Goal: Task Accomplishment & Management: Complete application form

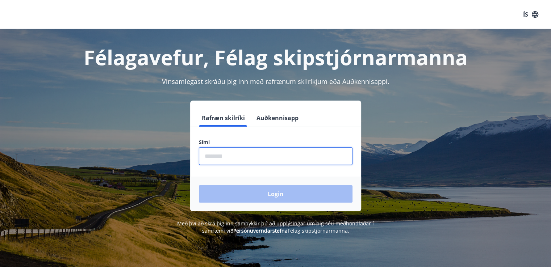
click at [291, 150] on input "phone" at bounding box center [276, 156] width 154 height 18
type input "********"
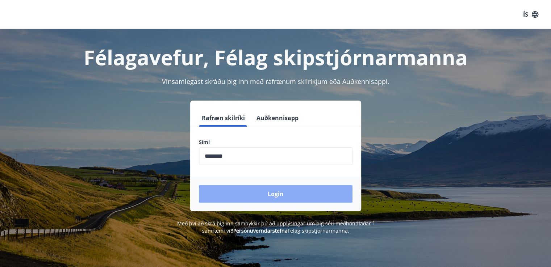
click at [260, 196] on button "Login" at bounding box center [276, 193] width 154 height 17
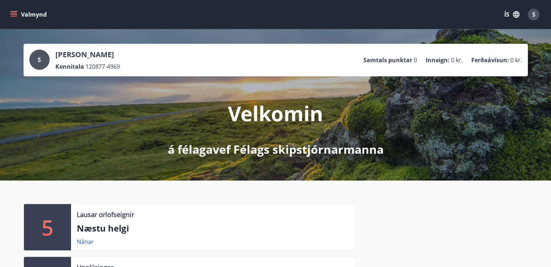
click at [45, 63] on div "S" at bounding box center [39, 60] width 20 height 20
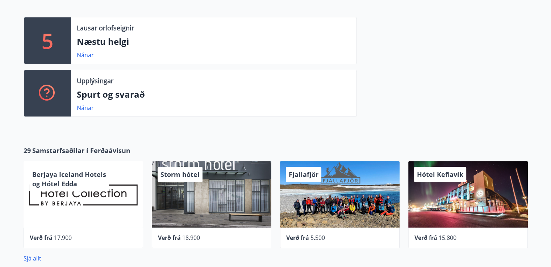
scroll to position [195, 0]
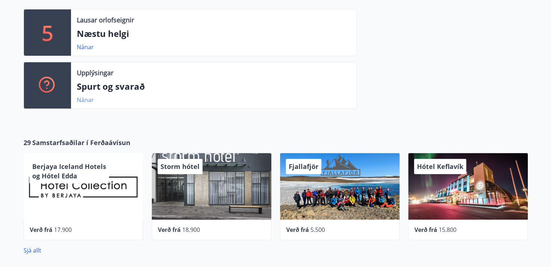
click at [87, 99] on link "Nánar" at bounding box center [85, 100] width 17 height 8
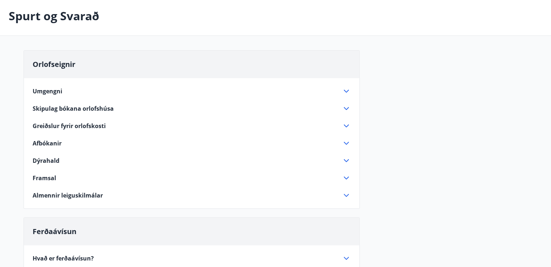
scroll to position [37, 0]
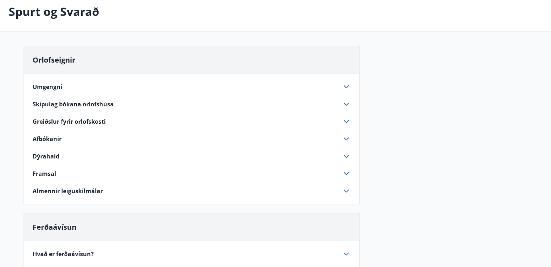
click at [345, 155] on icon at bounding box center [346, 156] width 9 height 9
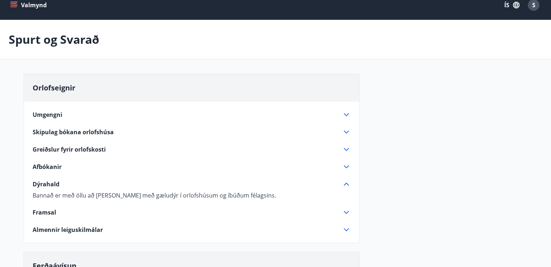
scroll to position [0, 0]
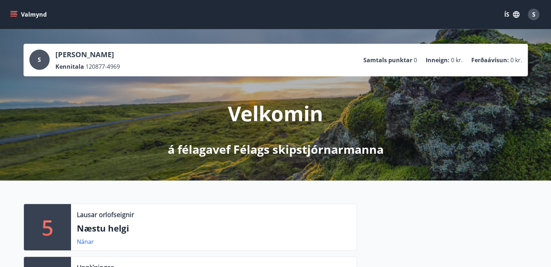
click at [14, 12] on icon "menu" at bounding box center [13, 14] width 7 height 7
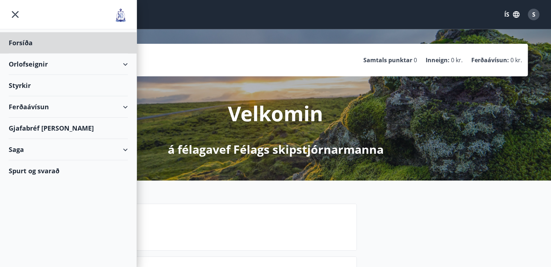
click at [23, 84] on div "Styrkir" at bounding box center [68, 85] width 119 height 21
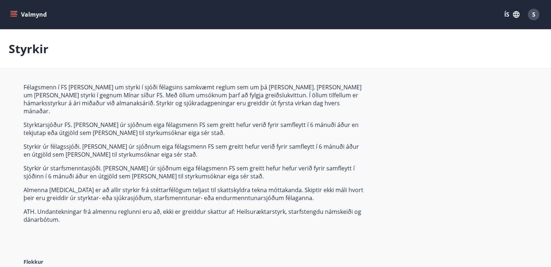
type input "***"
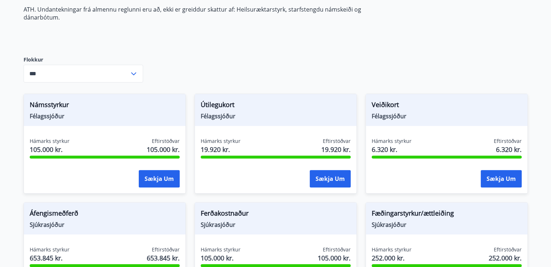
scroll to position [205, 0]
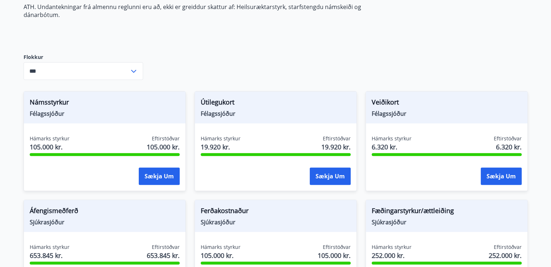
click at [135, 191] on div "Áfengismeðferð Sjúkrasjóður Hámarks styrkur 653.845 kr. Eftirstöðvar 653.845 kr…" at bounding box center [100, 245] width 171 height 109
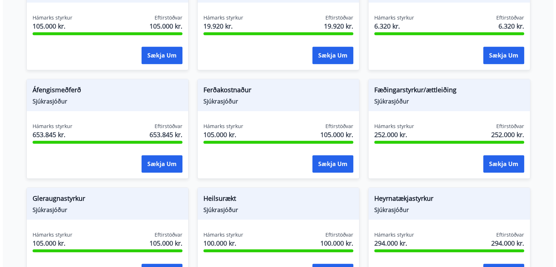
scroll to position [329, 0]
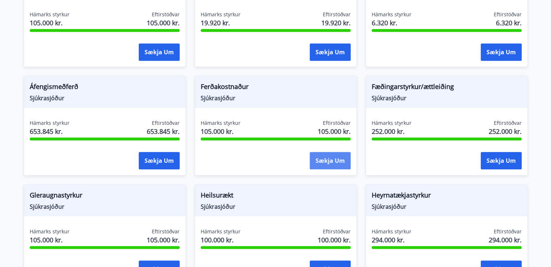
click at [331, 152] on button "Sækja um" at bounding box center [330, 160] width 41 height 17
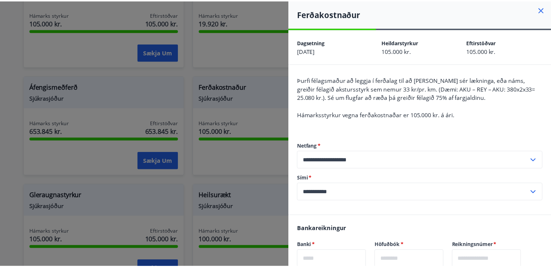
scroll to position [0, 0]
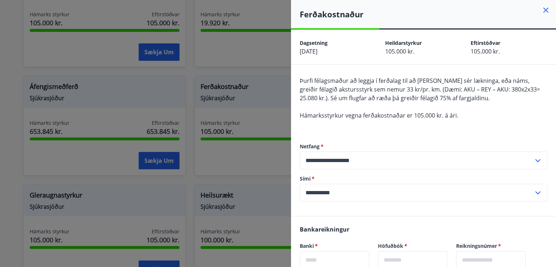
click at [543, 10] on icon at bounding box center [546, 10] width 9 height 9
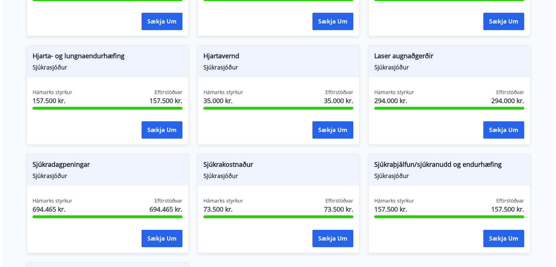
scroll to position [621, 0]
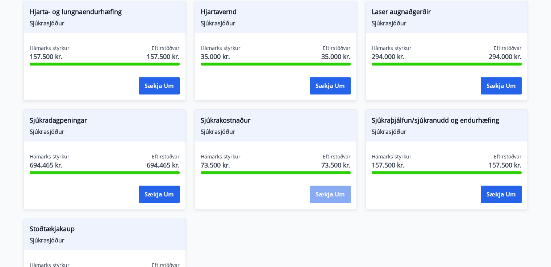
click at [325, 186] on button "Sækja um" at bounding box center [330, 194] width 41 height 17
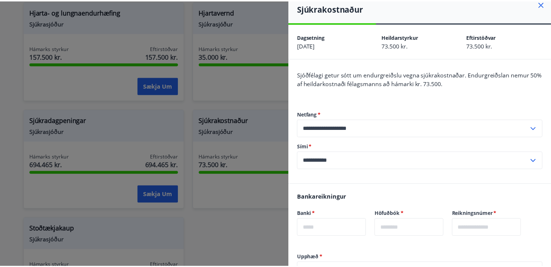
scroll to position [0, 0]
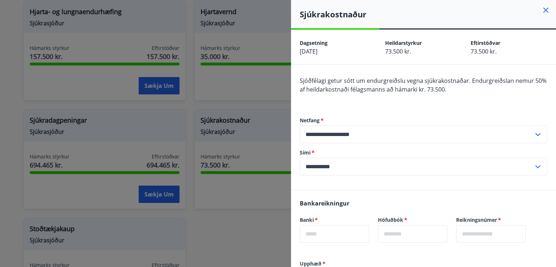
click at [542, 10] on icon at bounding box center [546, 10] width 9 height 9
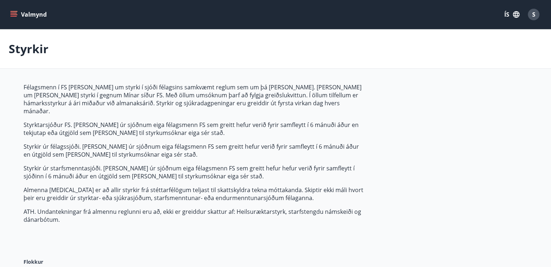
click at [13, 12] on icon "menu" at bounding box center [13, 14] width 7 height 7
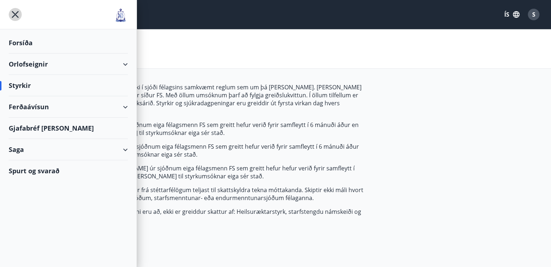
click at [16, 14] on icon "menu" at bounding box center [15, 14] width 13 height 13
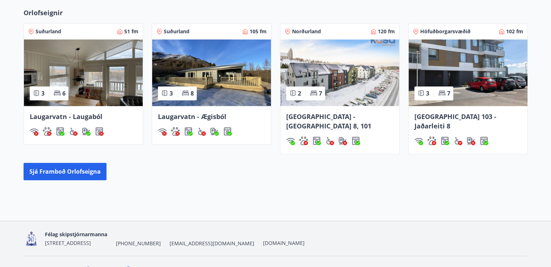
scroll to position [469, 0]
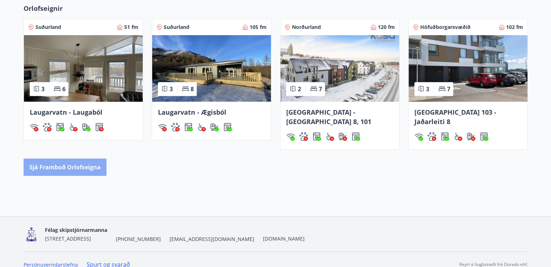
click at [76, 159] on button "Sjá framboð orlofseigna" at bounding box center [65, 167] width 83 height 17
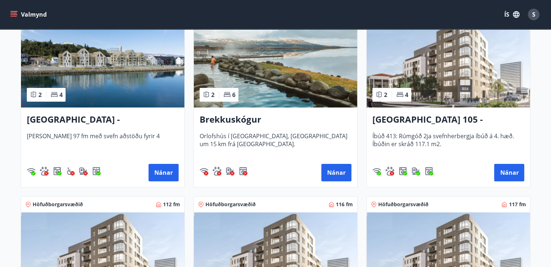
scroll to position [168, 0]
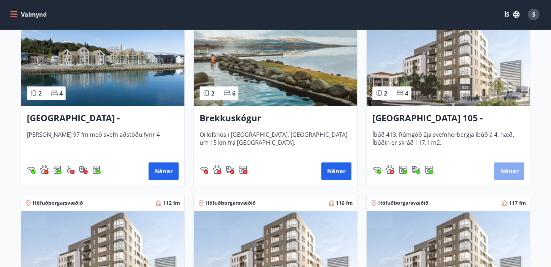
click at [502, 166] on button "Nánar" at bounding box center [509, 171] width 30 height 17
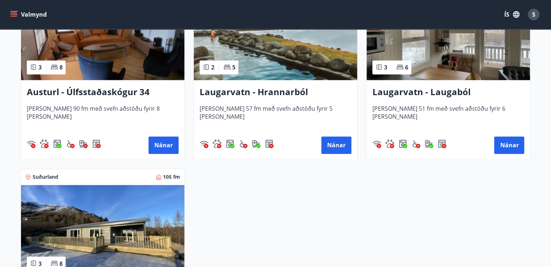
scroll to position [1115, 0]
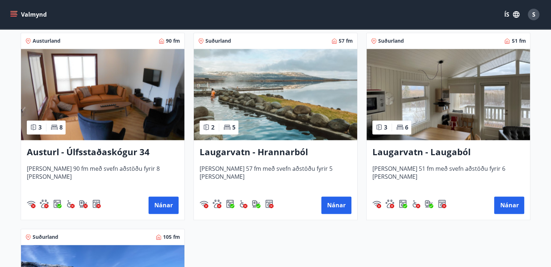
click at [256, 154] on h3 "Laugarvatn - Hrannarból" at bounding box center [275, 152] width 152 height 13
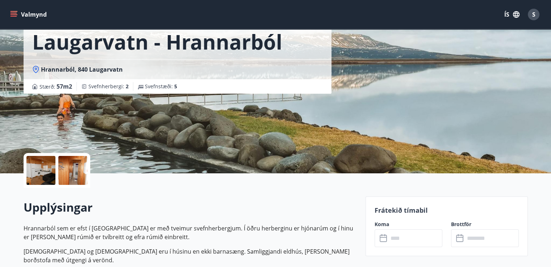
scroll to position [46, 0]
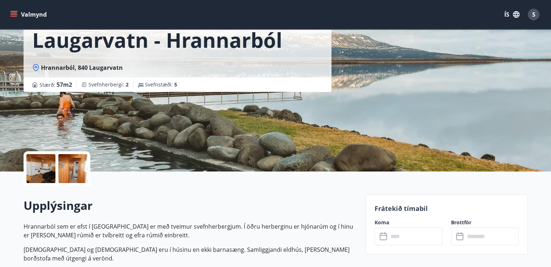
click at [36, 171] on div at bounding box center [40, 168] width 29 height 29
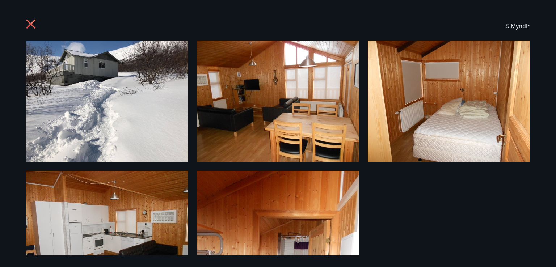
click at [102, 85] on img at bounding box center [107, 102] width 162 height 122
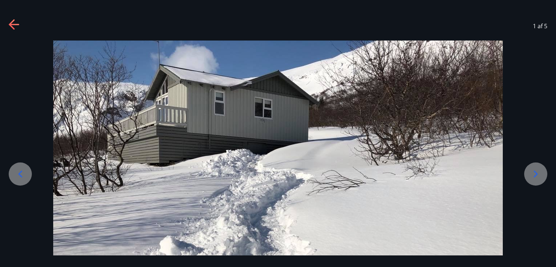
click at [536, 172] on icon at bounding box center [536, 174] width 4 height 7
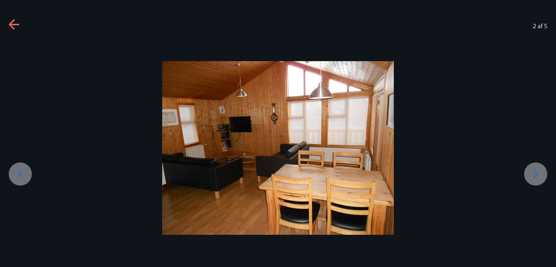
click at [536, 172] on icon at bounding box center [536, 174] width 4 height 7
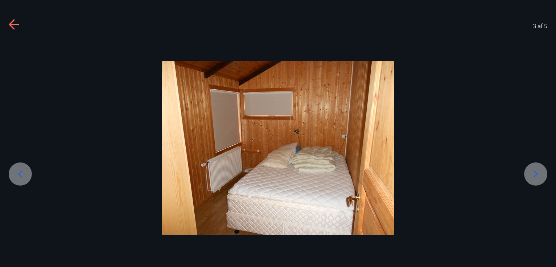
click at [536, 172] on icon at bounding box center [536, 174] width 4 height 7
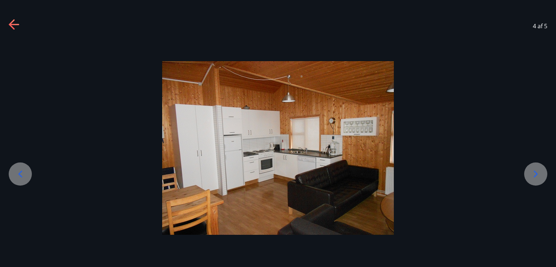
click at [536, 172] on icon at bounding box center [536, 174] width 4 height 7
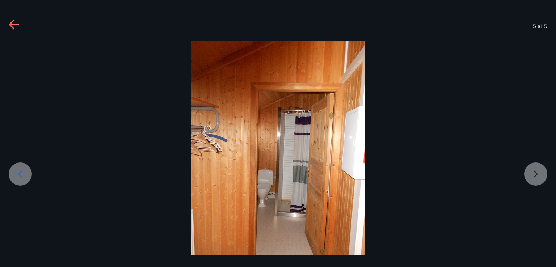
click at [536, 172] on div at bounding box center [278, 157] width 556 height 232
click at [24, 178] on icon at bounding box center [20, 174] width 12 height 12
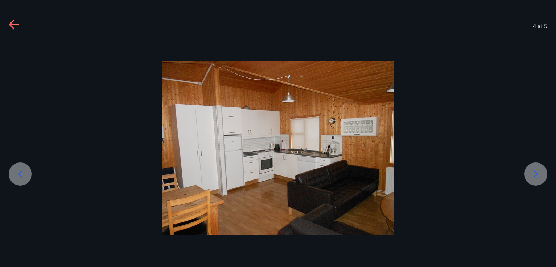
click at [24, 178] on icon at bounding box center [20, 174] width 12 height 12
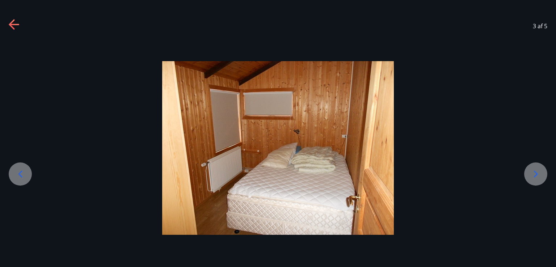
click at [24, 178] on icon at bounding box center [20, 174] width 12 height 12
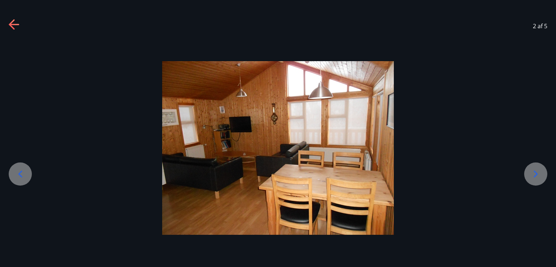
click at [24, 178] on icon at bounding box center [20, 174] width 12 height 12
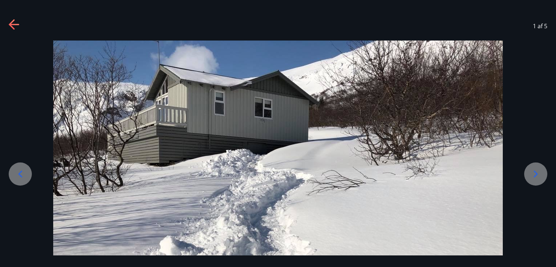
click at [12, 28] on icon at bounding box center [15, 25] width 12 height 12
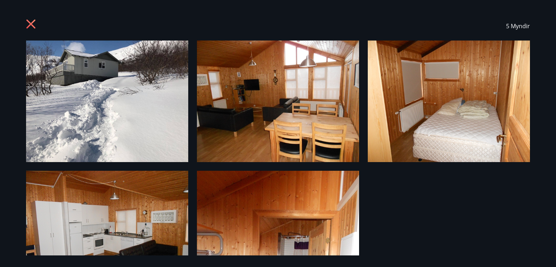
click at [30, 22] on icon at bounding box center [32, 25] width 12 height 12
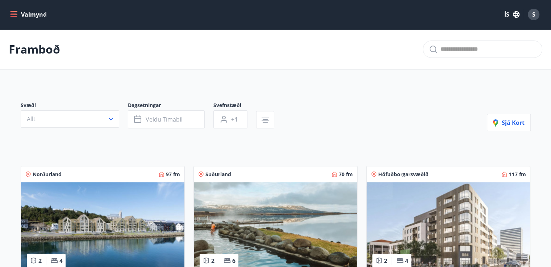
click at [17, 10] on button "Valmynd" at bounding box center [29, 14] width 41 height 13
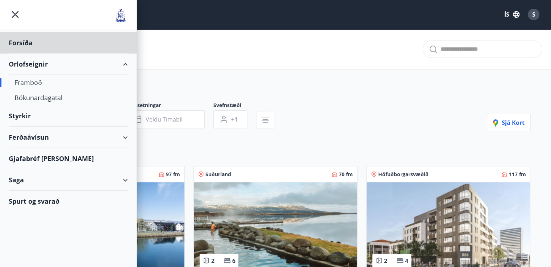
click at [26, 115] on div "Styrkir" at bounding box center [68, 115] width 119 height 21
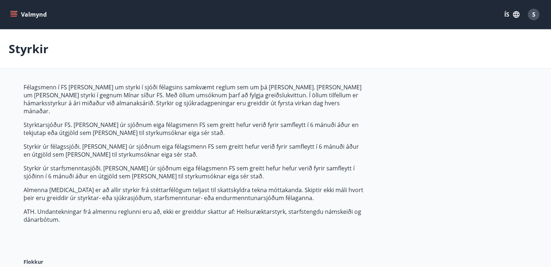
type input "***"
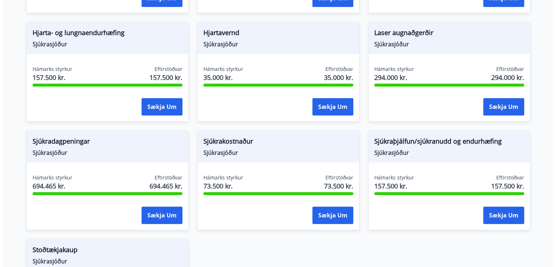
scroll to position [601, 0]
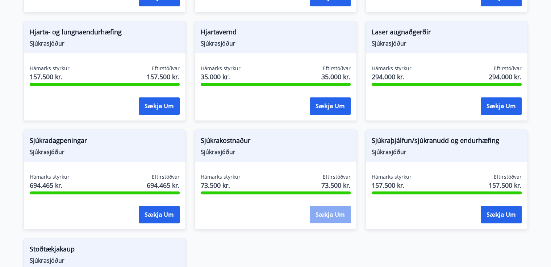
click at [331, 206] on button "Sækja um" at bounding box center [330, 214] width 41 height 17
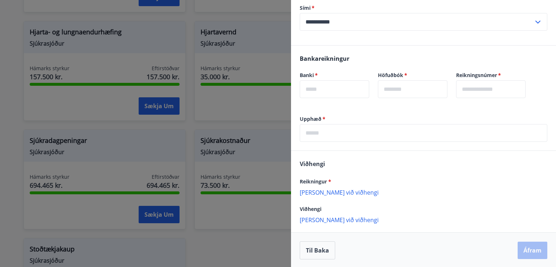
scroll to position [146, 0]
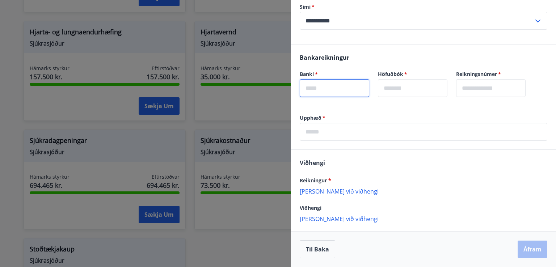
click at [332, 80] on input "text" at bounding box center [335, 88] width 70 height 18
type input "****"
click at [402, 85] on input "text" at bounding box center [413, 88] width 70 height 18
type input "**"
click at [479, 84] on input "text" at bounding box center [491, 88] width 70 height 18
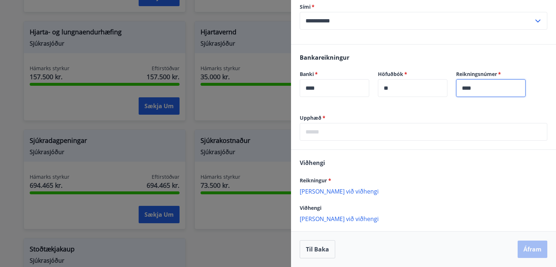
type input "****"
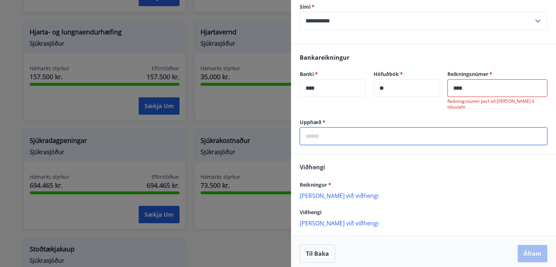
click at [443, 128] on input "text" at bounding box center [424, 136] width 248 height 18
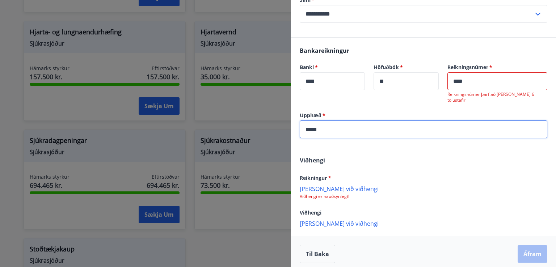
scroll to position [157, 0]
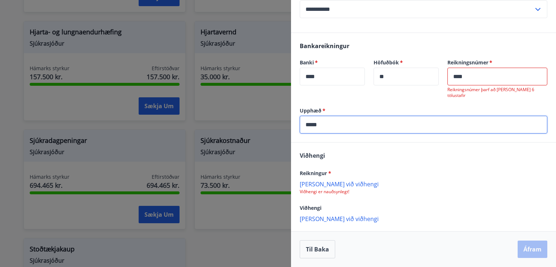
type input "*****"
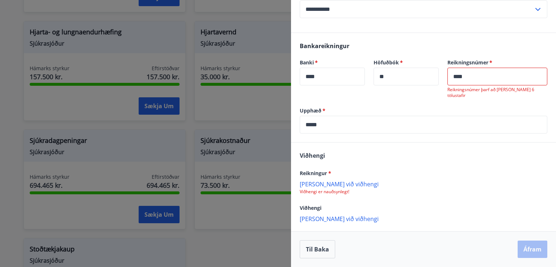
click at [334, 183] on p "[PERSON_NAME] við viðhengi" at bounding box center [424, 183] width 248 height 7
click at [319, 219] on p "[PERSON_NAME] við viðhengi" at bounding box center [424, 219] width 248 height 7
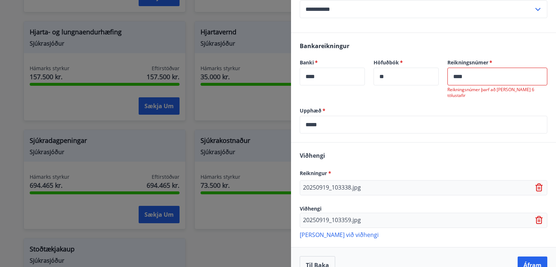
click at [324, 231] on p "[PERSON_NAME] við viðhengi" at bounding box center [424, 234] width 248 height 7
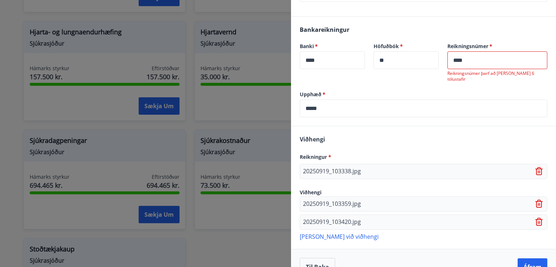
scroll to position [191, 0]
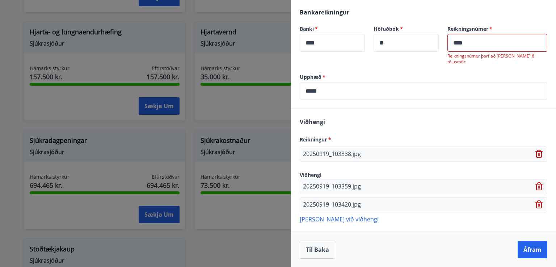
click at [318, 155] on p "20250919_103338.jpg" at bounding box center [332, 154] width 58 height 9
click at [339, 152] on p "20250919_103338.jpg" at bounding box center [332, 154] width 58 height 9
click at [417, 162] on div "Viðhengi Reikningur * 20250919_103338.jpg Viðhengi 20250919_103359.jpg 20250919…" at bounding box center [423, 170] width 265 height 122
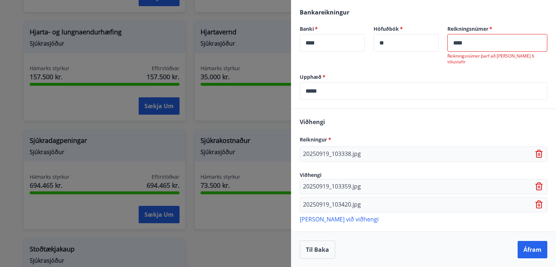
click at [535, 155] on icon at bounding box center [538, 154] width 7 height 8
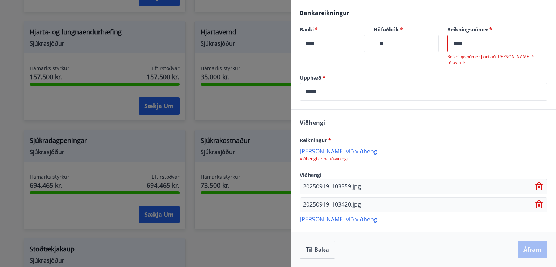
click at [536, 184] on icon at bounding box center [539, 184] width 6 height 1
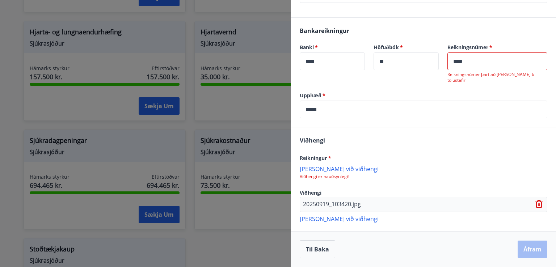
scroll to position [172, 0]
click at [535, 204] on icon at bounding box center [539, 205] width 9 height 9
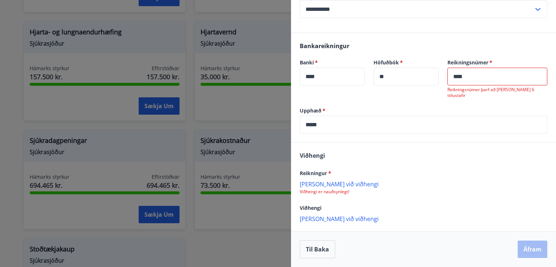
click at [320, 183] on p "[PERSON_NAME] við viðhengi" at bounding box center [424, 183] width 248 height 7
click at [326, 218] on p "[PERSON_NAME] við viðhengi" at bounding box center [424, 218] width 248 height 7
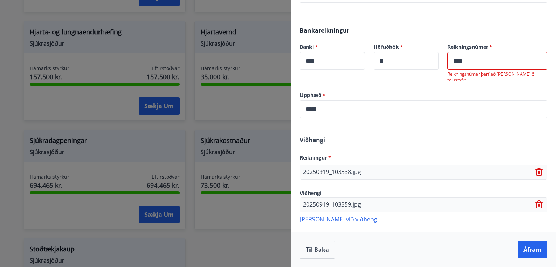
click at [331, 218] on p "[PERSON_NAME] við viðhengi" at bounding box center [424, 218] width 248 height 7
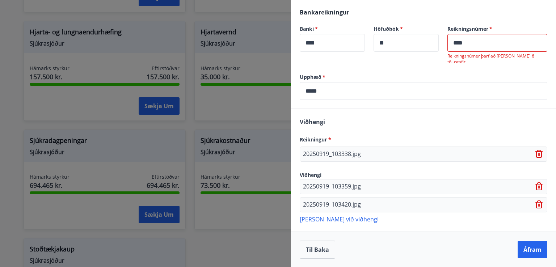
click at [470, 46] on input "****" at bounding box center [497, 43] width 100 height 18
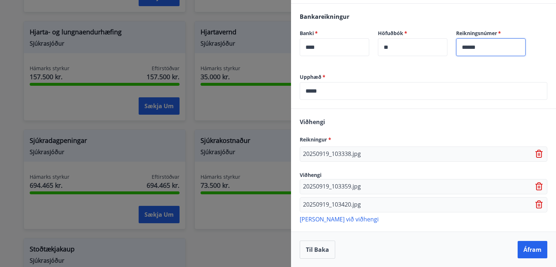
type input "******"
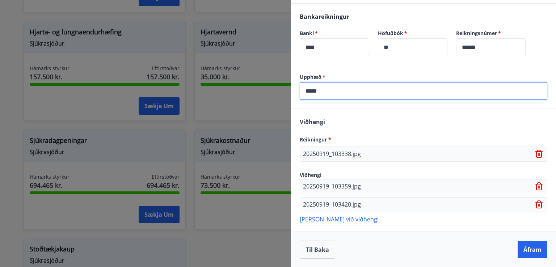
click at [336, 88] on input "*****" at bounding box center [424, 91] width 248 height 18
type input "*****"
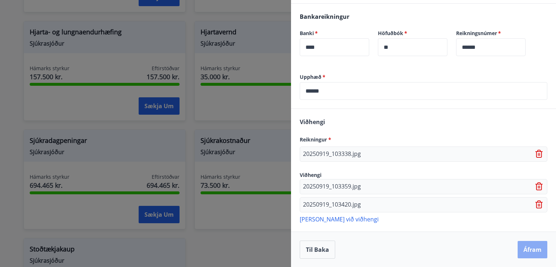
click at [524, 248] on button "Áfram" at bounding box center [533, 249] width 30 height 17
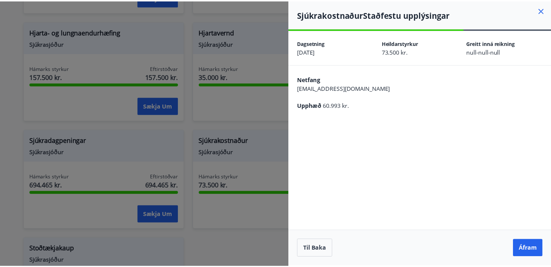
scroll to position [0, 0]
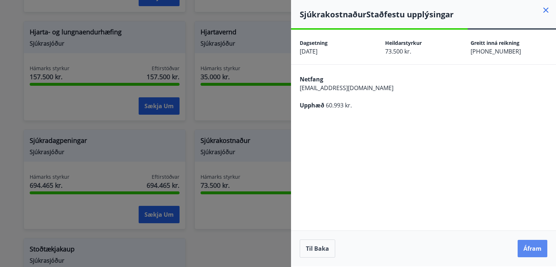
click at [531, 249] on button "Áfram" at bounding box center [533, 248] width 30 height 17
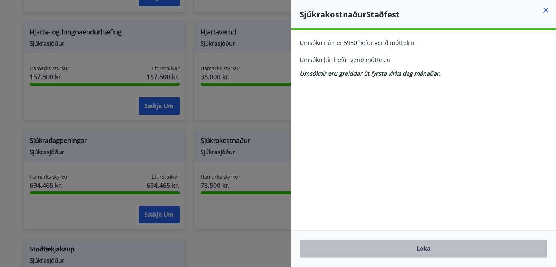
click at [426, 248] on button "Loka" at bounding box center [424, 249] width 248 height 18
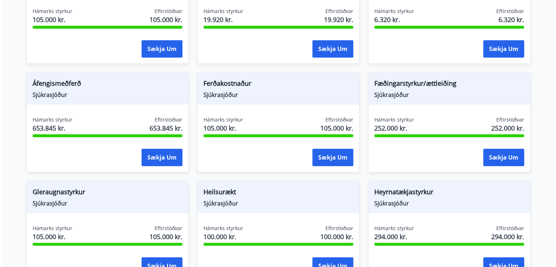
scroll to position [332, 0]
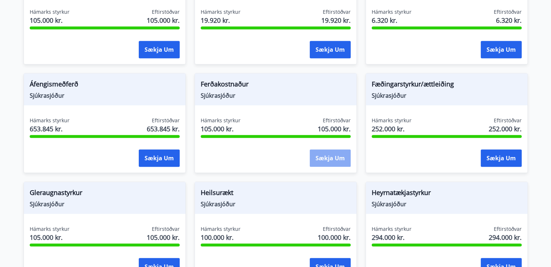
click at [327, 151] on button "Sækja um" at bounding box center [330, 158] width 41 height 17
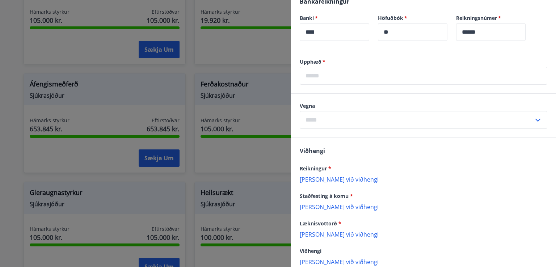
scroll to position [240, 0]
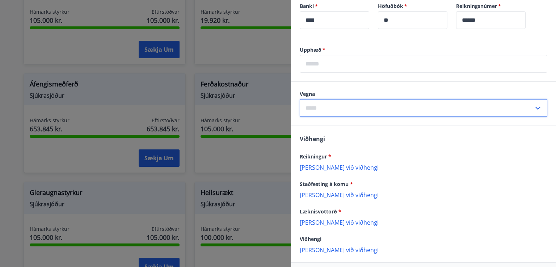
click at [332, 105] on input "text" at bounding box center [417, 108] width 234 height 18
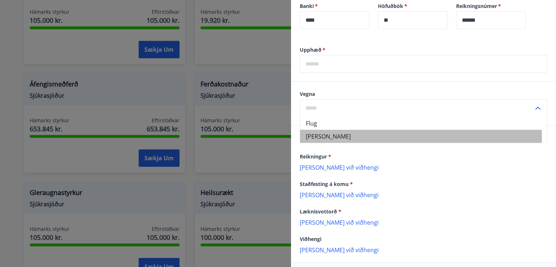
click at [314, 136] on li "[PERSON_NAME]" at bounding box center [423, 136] width 247 height 13
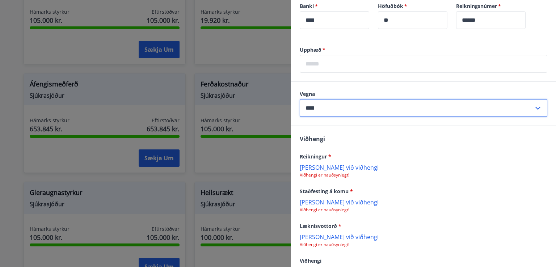
click at [335, 107] on input "****" at bounding box center [417, 108] width 234 height 18
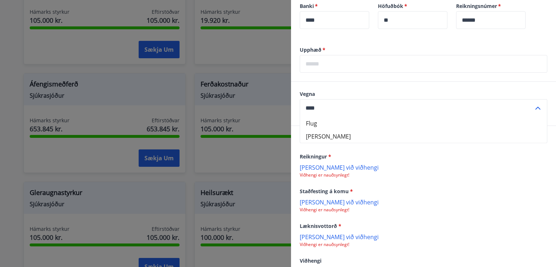
type input "****"
click at [408, 108] on input "****" at bounding box center [417, 108] width 234 height 18
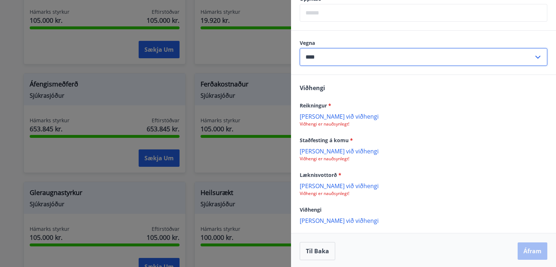
scroll to position [292, 0]
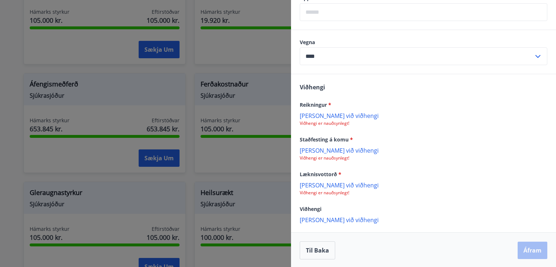
click at [323, 116] on p "[PERSON_NAME] við viðhengi" at bounding box center [424, 115] width 248 height 7
click at [325, 151] on p "[PERSON_NAME] við viðhengi" at bounding box center [424, 150] width 248 height 7
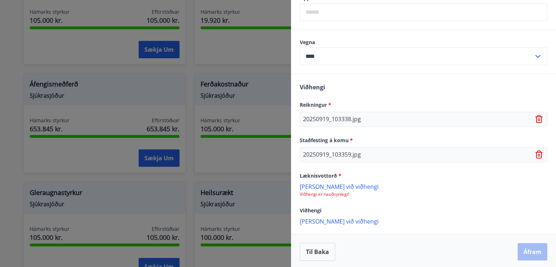
click at [323, 195] on p "Viðhengi er nauðsynlegt!" at bounding box center [424, 195] width 248 height 6
click at [326, 189] on p "[PERSON_NAME] við viðhengi" at bounding box center [424, 186] width 248 height 7
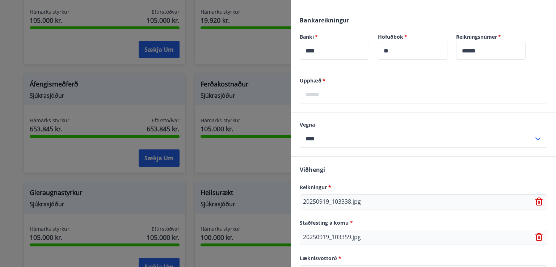
scroll to position [209, 0]
click at [319, 93] on input "text" at bounding box center [424, 96] width 248 height 18
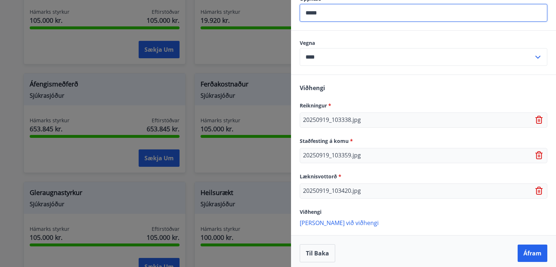
scroll to position [294, 0]
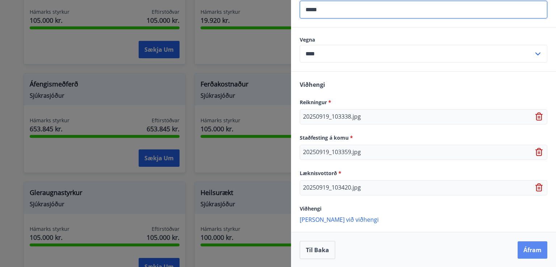
type input "*****"
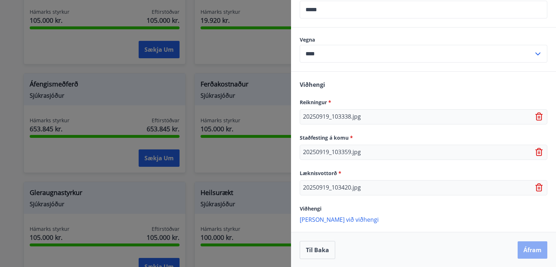
click at [528, 248] on button "Áfram" at bounding box center [533, 249] width 30 height 17
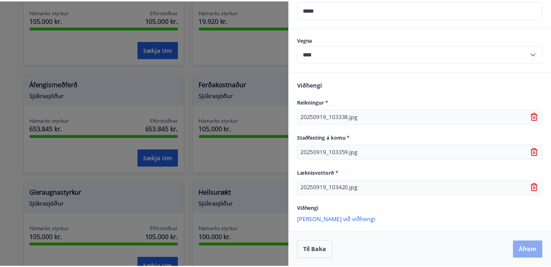
scroll to position [0, 0]
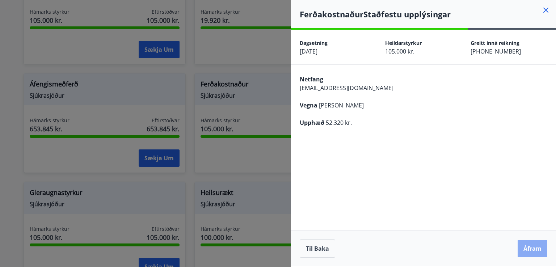
click at [533, 247] on button "Áfram" at bounding box center [533, 248] width 30 height 17
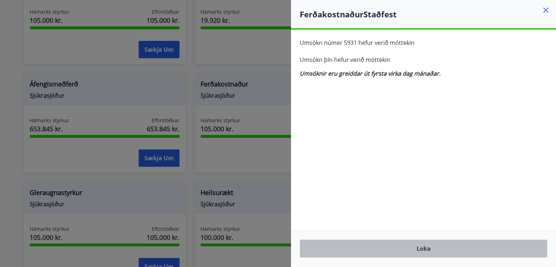
click at [429, 248] on button "Loka" at bounding box center [424, 249] width 248 height 18
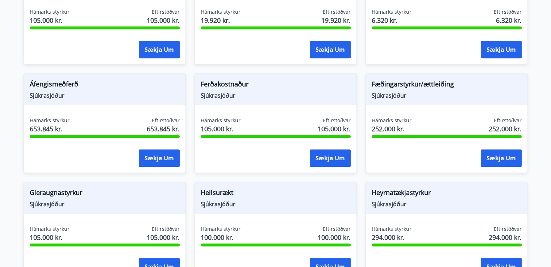
click at [310, 150] on button "Sækja um" at bounding box center [330, 158] width 41 height 17
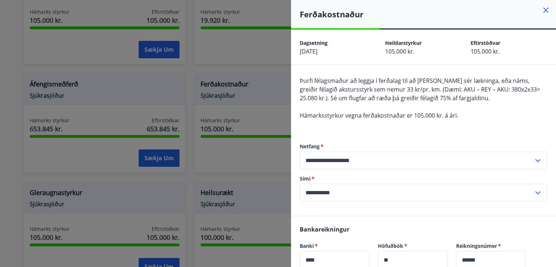
click at [543, 9] on icon at bounding box center [545, 10] width 5 height 5
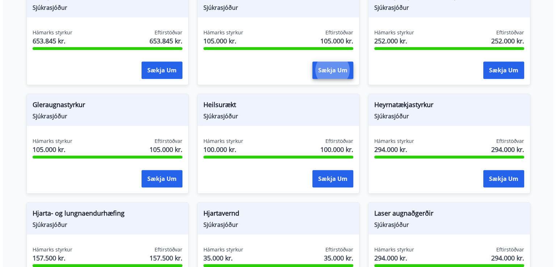
scroll to position [421, 0]
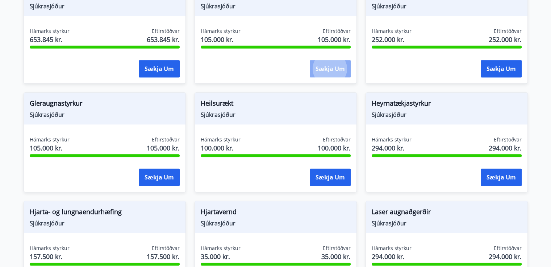
click at [333, 62] on button "Sækja um" at bounding box center [330, 68] width 41 height 17
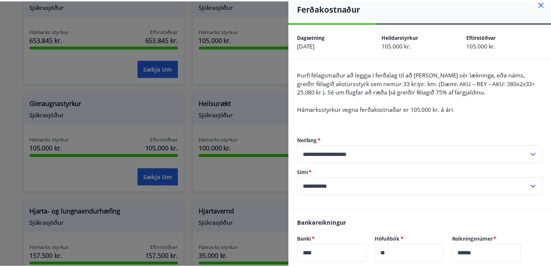
scroll to position [0, 0]
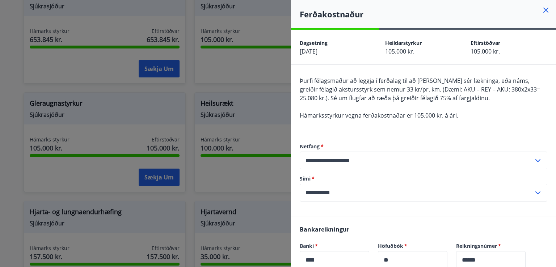
click at [541, 4] on div "Ferðakostnaður" at bounding box center [423, 14] width 265 height 28
click at [542, 8] on icon at bounding box center [546, 10] width 9 height 9
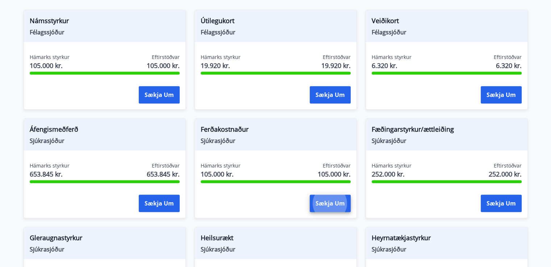
scroll to position [284, 0]
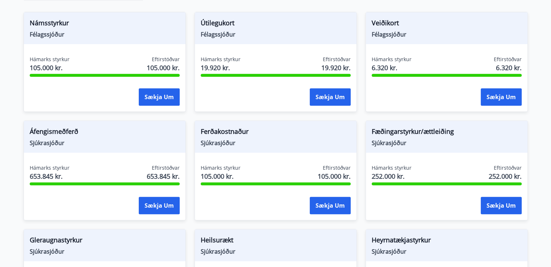
click at [226, 127] on span "Ferðakostnaður" at bounding box center [276, 133] width 150 height 12
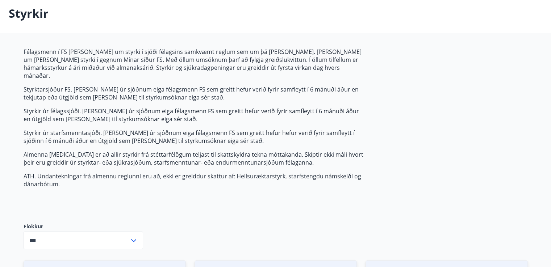
scroll to position [0, 0]
